Goal: Book appointment/travel/reservation

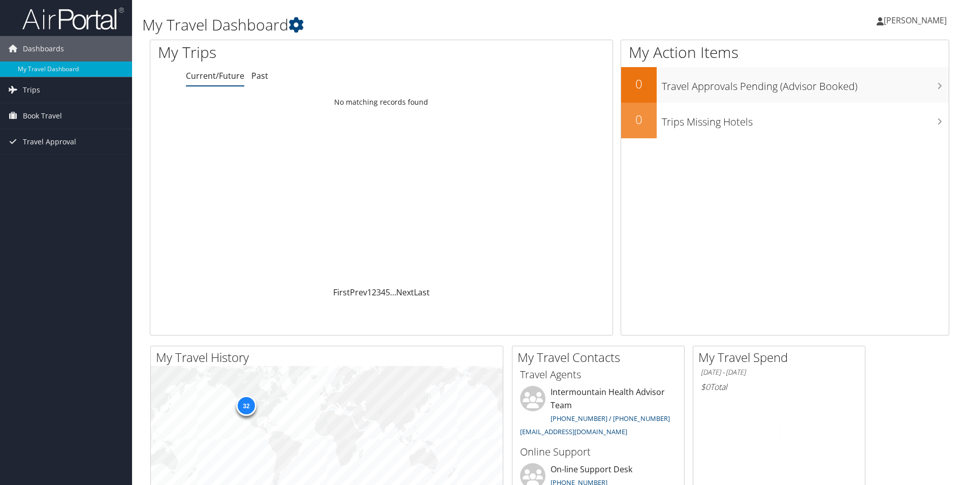
click at [44, 111] on span "Book Travel" at bounding box center [42, 115] width 39 height 25
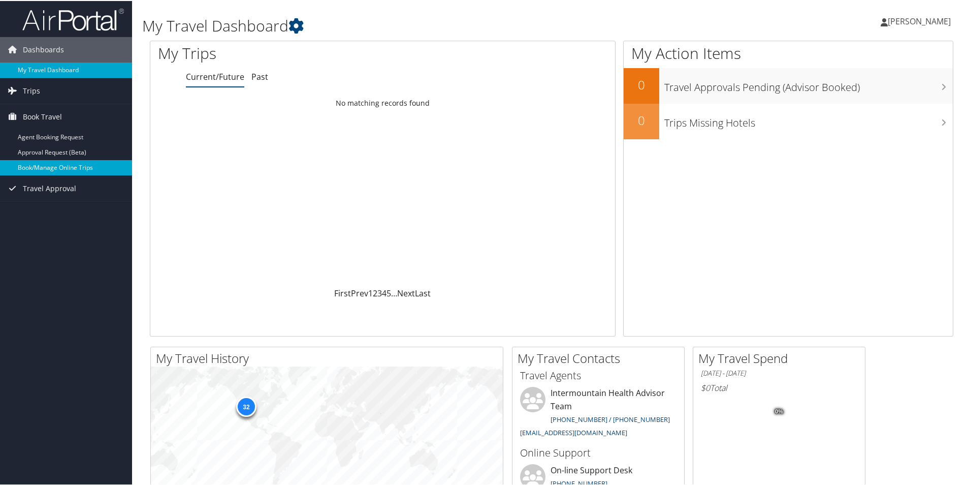
click at [66, 168] on link "Book/Manage Online Trips" at bounding box center [66, 166] width 132 height 15
